Goal: Obtain resource: Download file/media

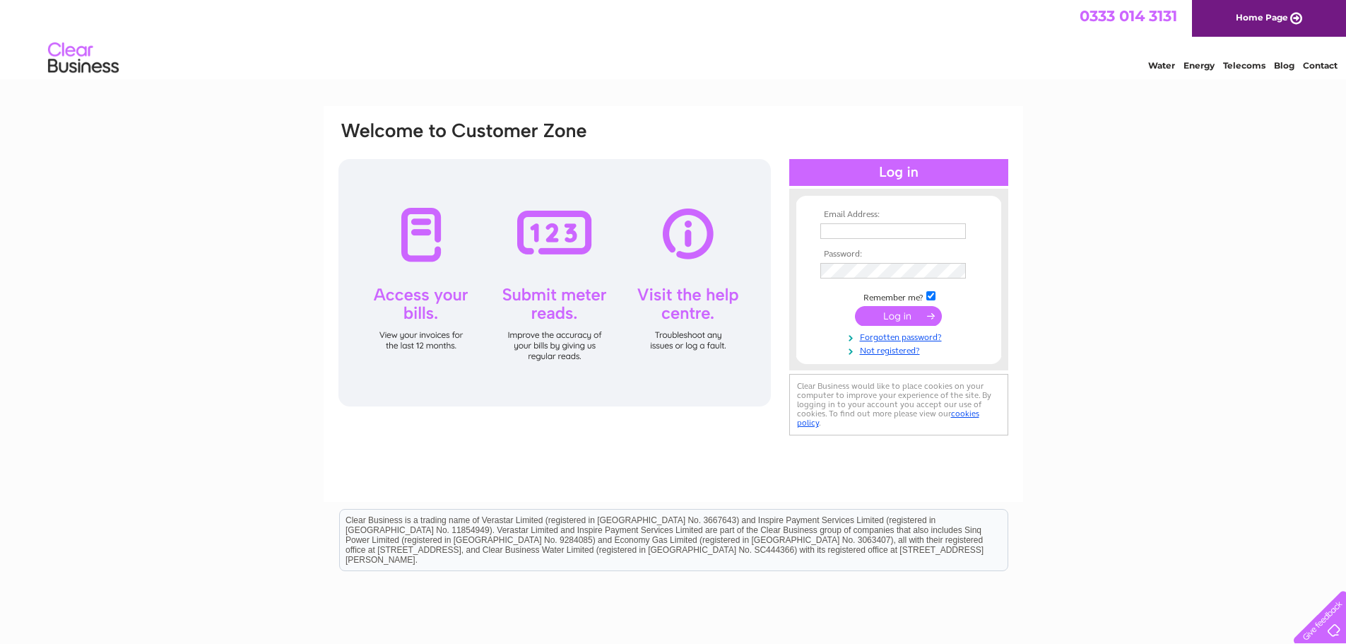
type input "geoff@gdcars.co.uk"
click at [896, 309] on input "submit" at bounding box center [898, 316] width 87 height 20
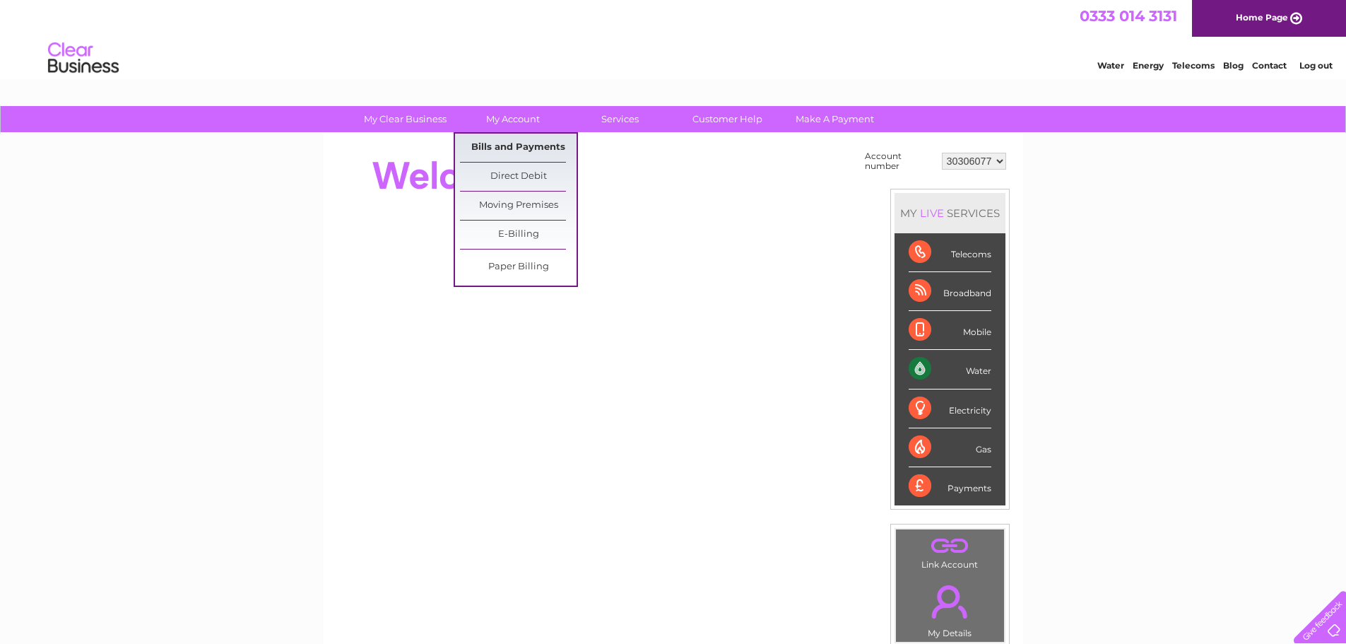
click at [513, 143] on link "Bills and Payments" at bounding box center [518, 148] width 117 height 28
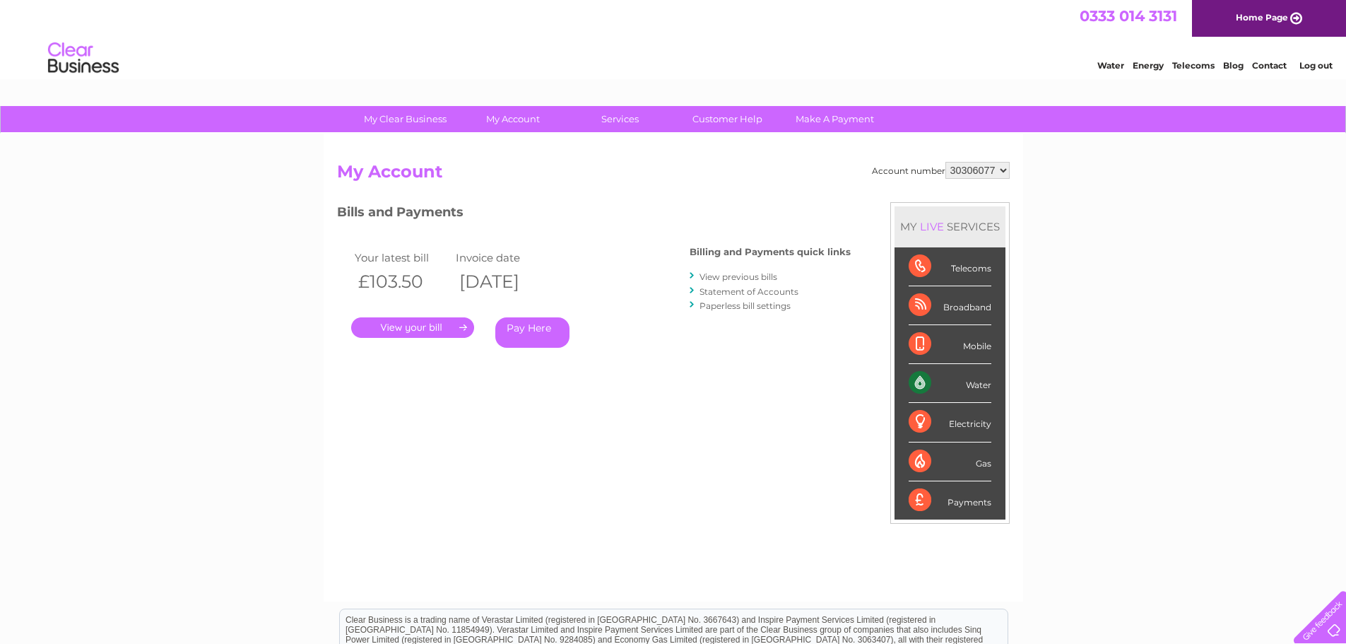
click at [723, 278] on link "View previous bills" at bounding box center [739, 276] width 78 height 11
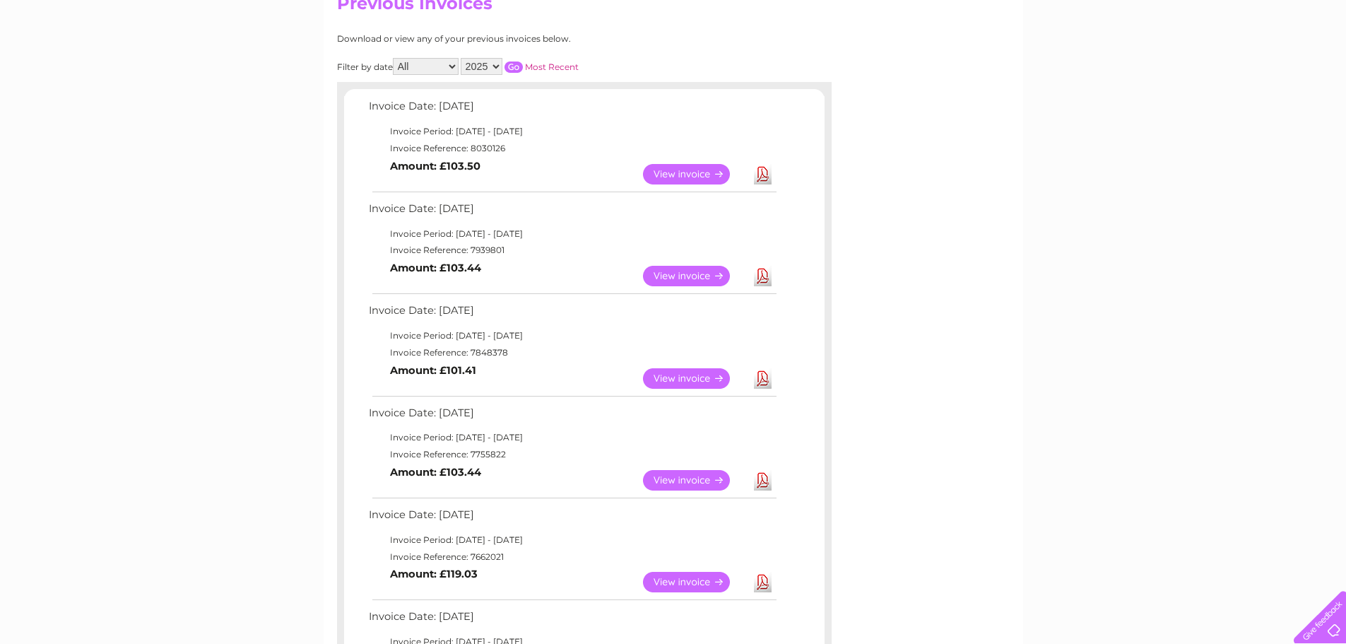
scroll to position [212, 0]
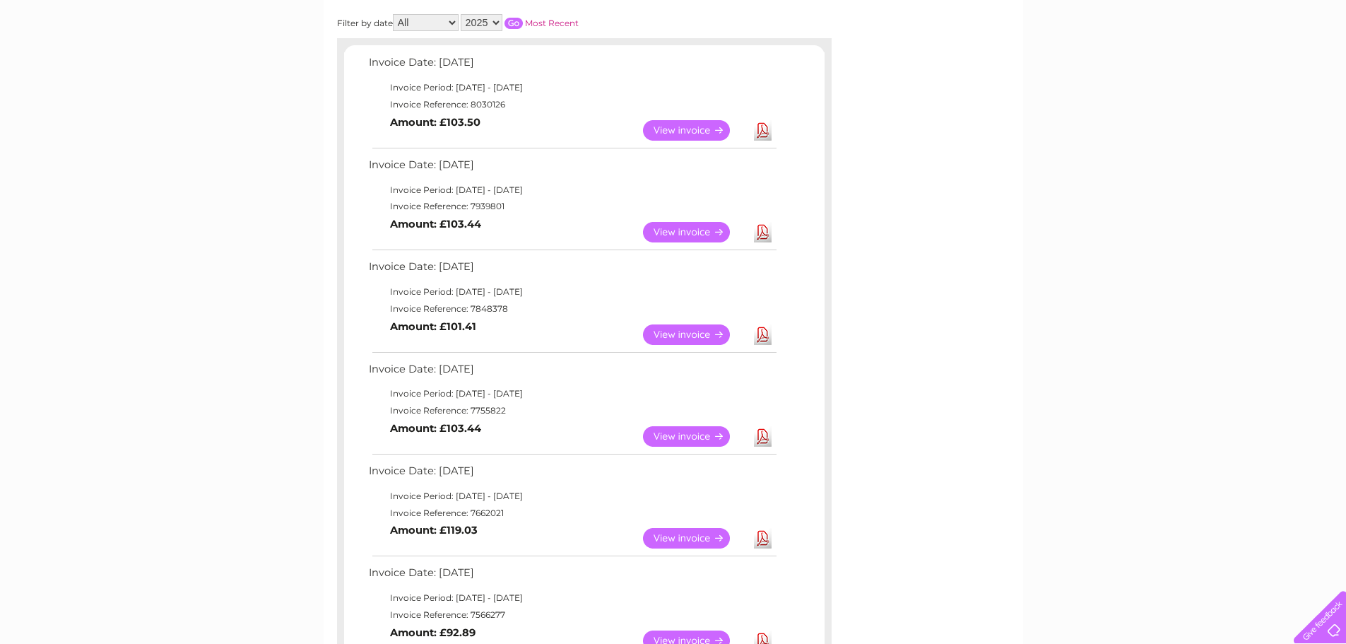
click at [689, 338] on link "View" at bounding box center [695, 334] width 104 height 20
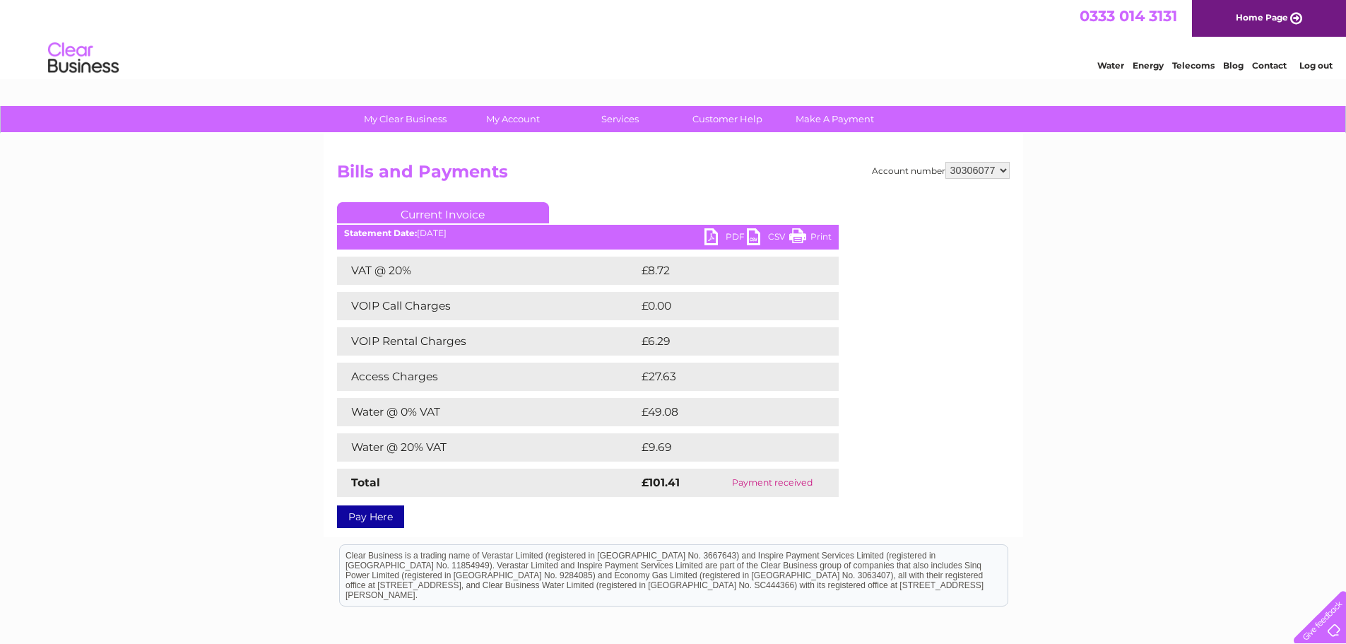
click at [718, 236] on link "PDF" at bounding box center [725, 238] width 42 height 20
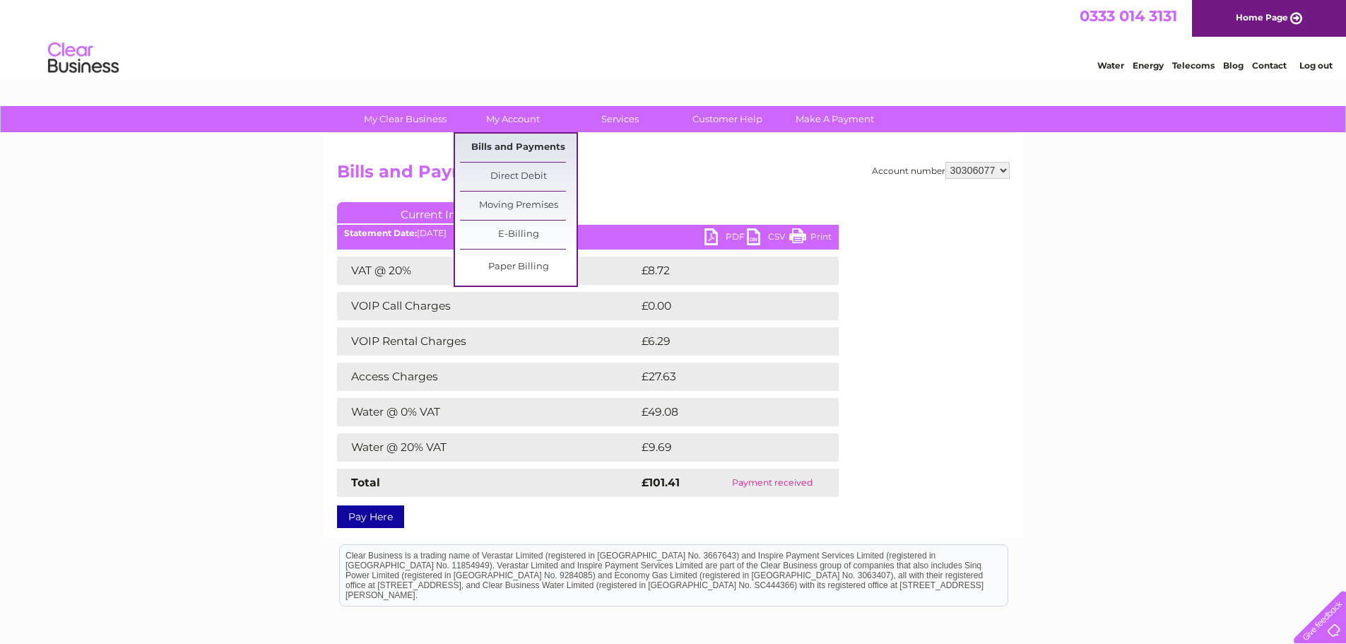
click at [511, 146] on link "Bills and Payments" at bounding box center [518, 148] width 117 height 28
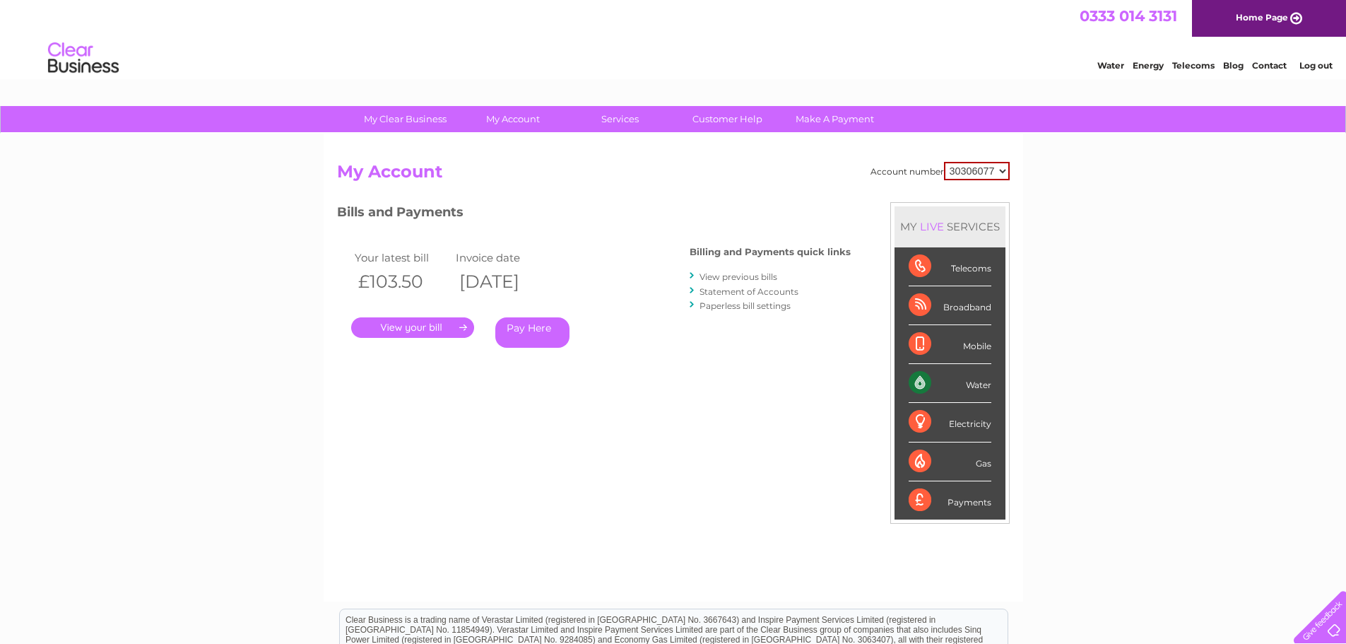
click at [731, 280] on link "View previous bills" at bounding box center [739, 276] width 78 height 11
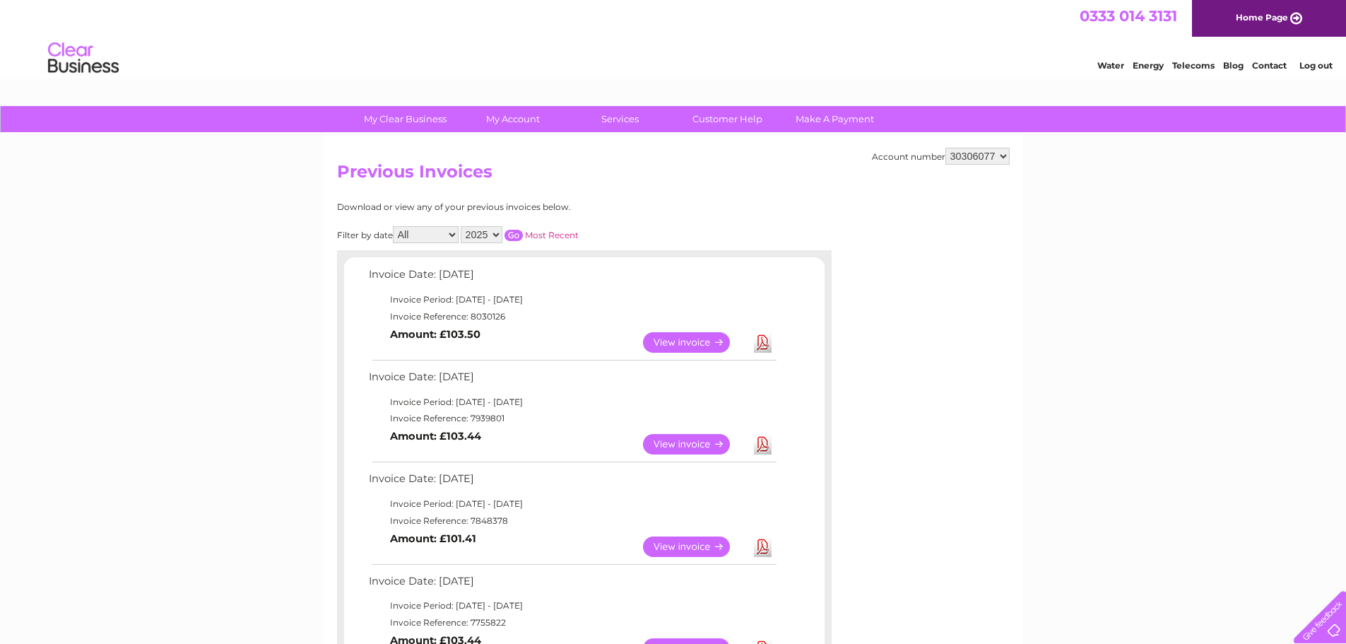
click at [761, 444] on link "Download" at bounding box center [763, 444] width 18 height 20
click at [1318, 66] on link "Log out" at bounding box center [1315, 65] width 33 height 11
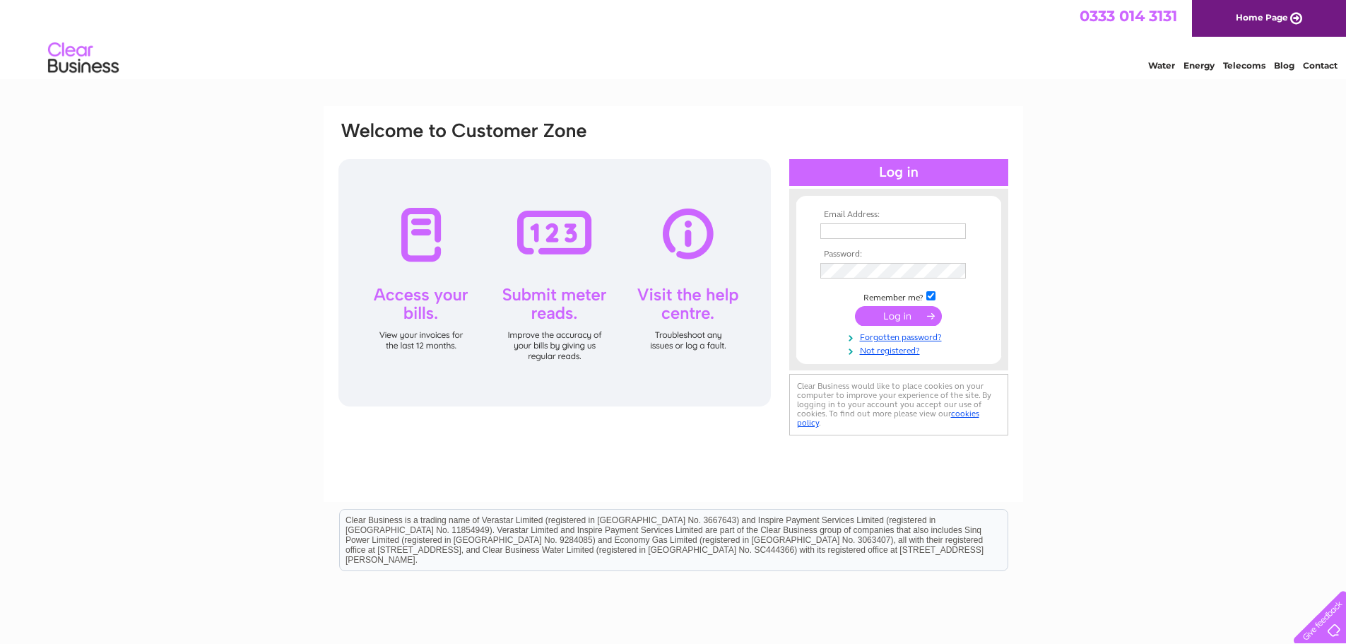
type input "geoff@gdcars.co.uk"
click at [911, 313] on input "submit" at bounding box center [898, 316] width 87 height 20
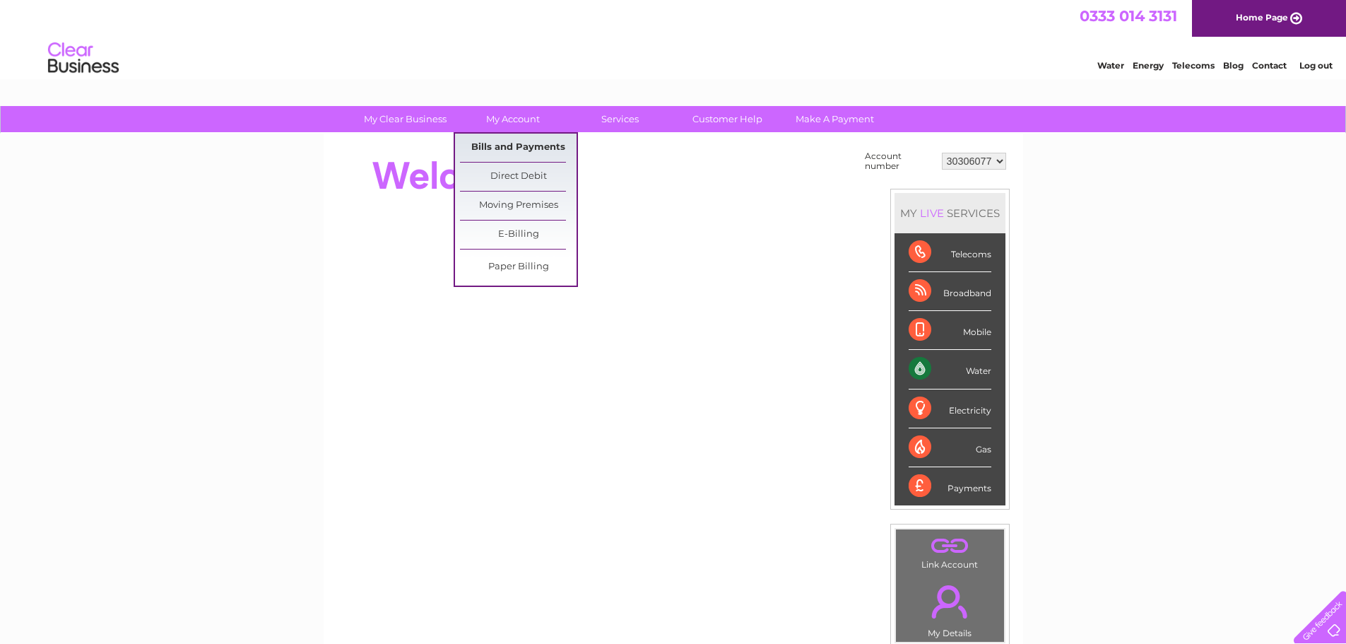
click at [507, 146] on link "Bills and Payments" at bounding box center [518, 148] width 117 height 28
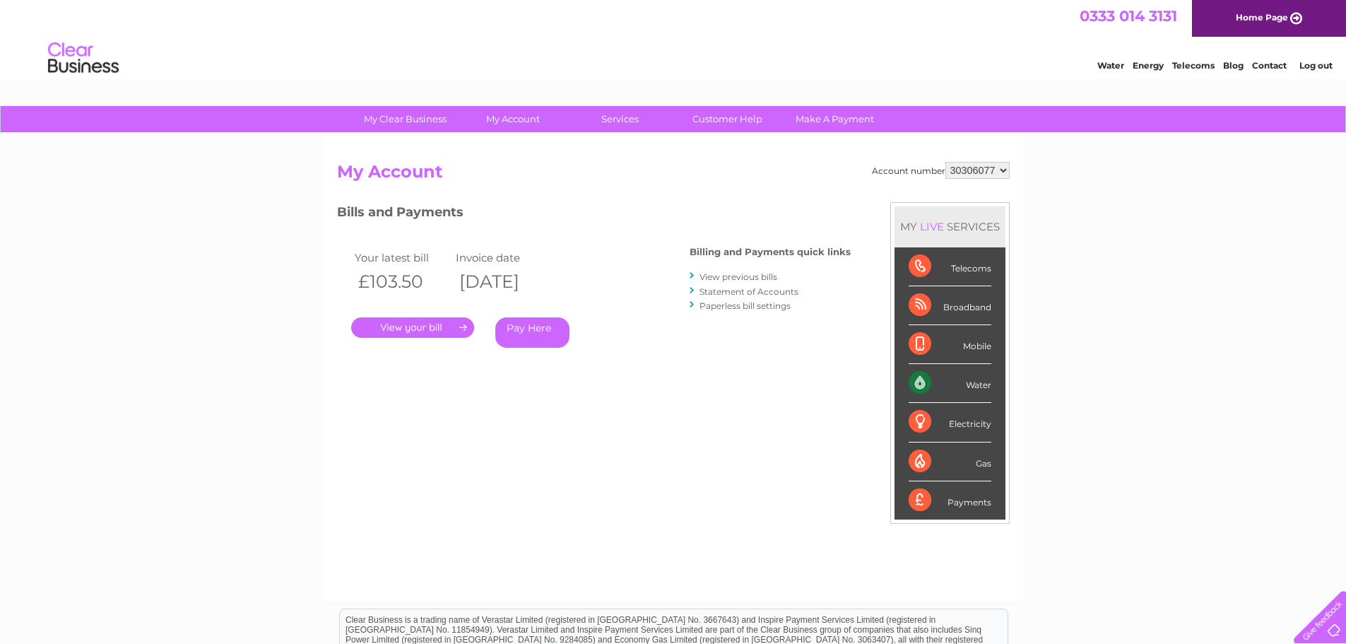
click at [430, 329] on link "." at bounding box center [412, 327] width 123 height 20
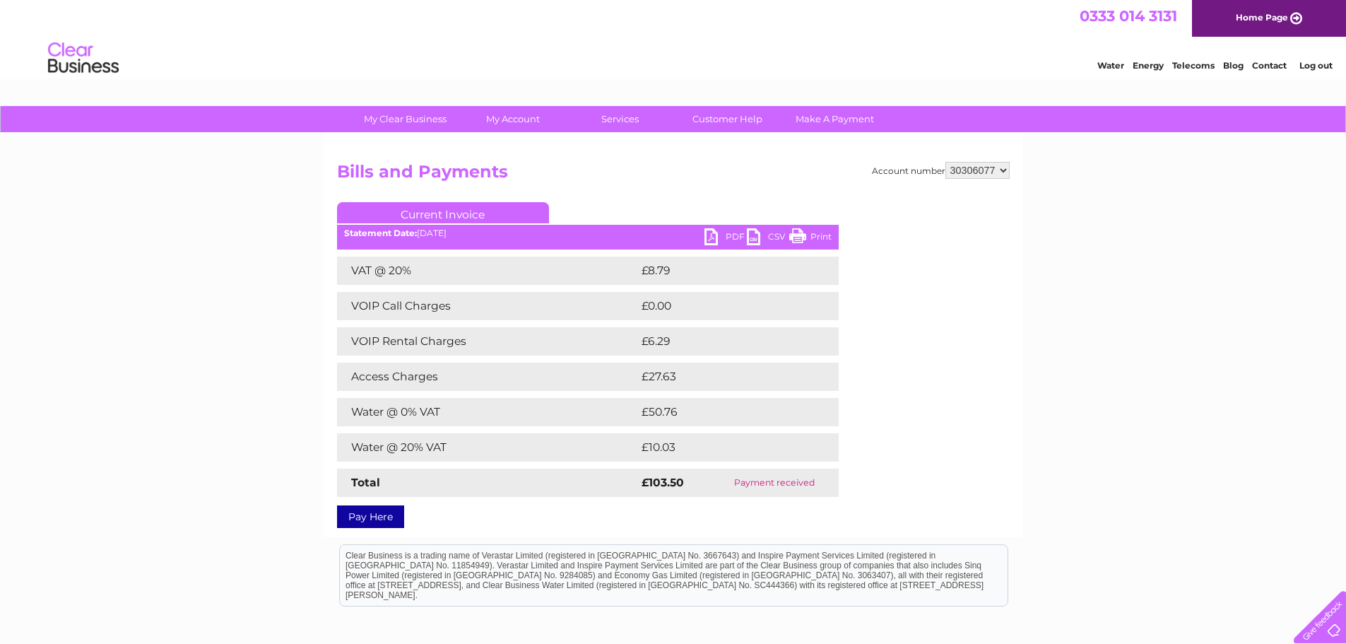
click at [810, 237] on link "Print" at bounding box center [810, 238] width 42 height 20
click at [717, 237] on link "PDF" at bounding box center [725, 238] width 42 height 20
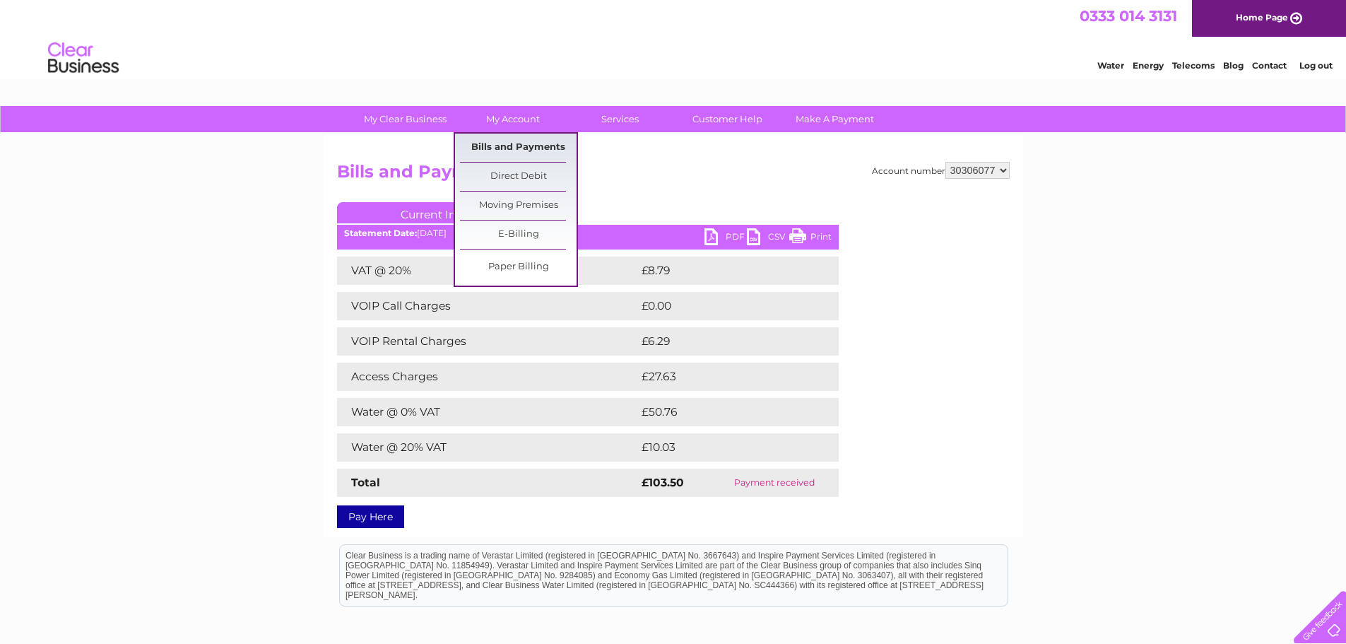
click at [526, 151] on link "Bills and Payments" at bounding box center [518, 148] width 117 height 28
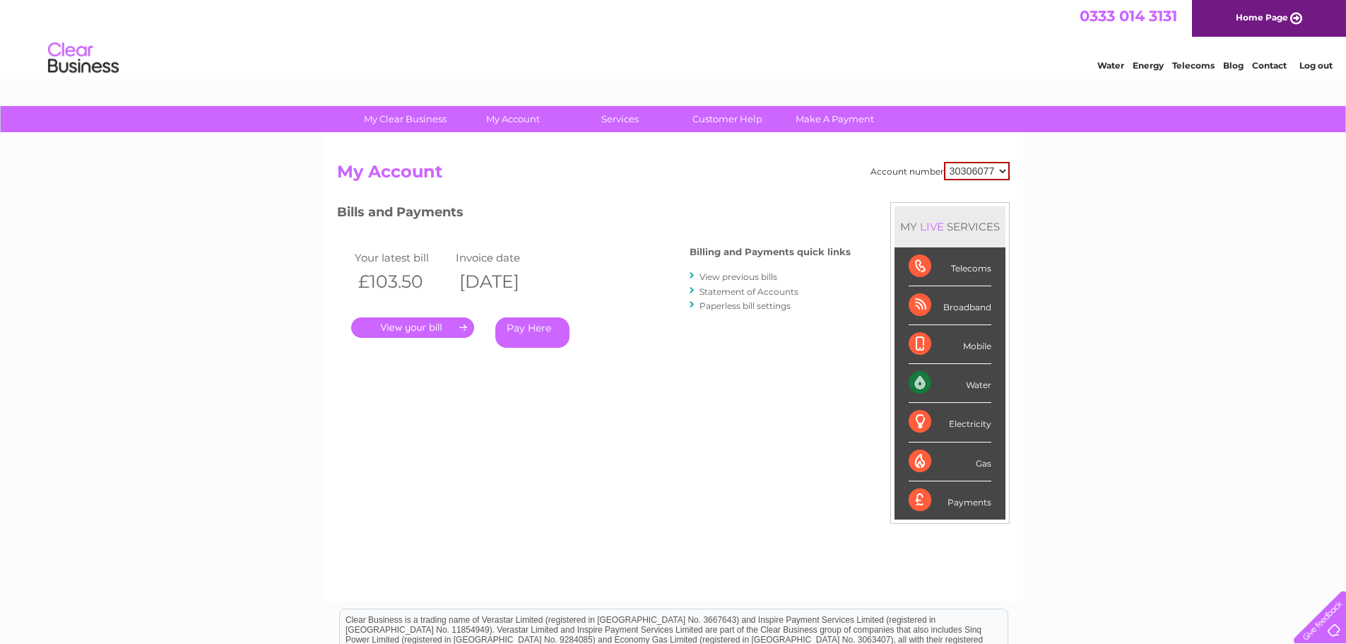
click at [1314, 62] on link "Log out" at bounding box center [1315, 65] width 33 height 11
